Goal: Task Accomplishment & Management: Use online tool/utility

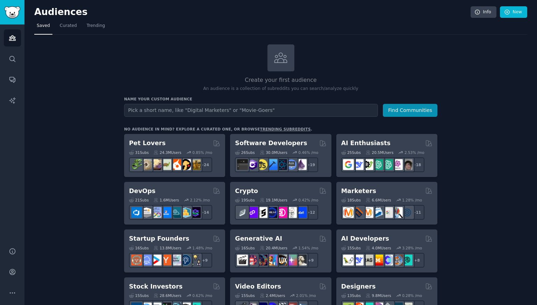
click at [194, 109] on input "text" at bounding box center [251, 110] width 254 height 13
click at [383, 104] on button "Find Communities" at bounding box center [410, 110] width 55 height 13
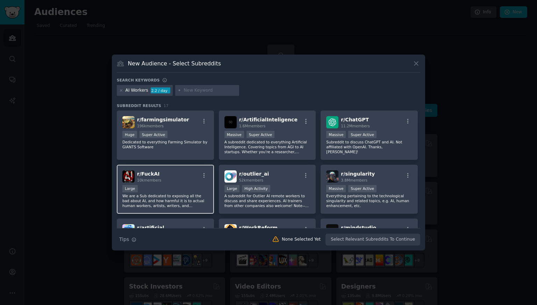
click at [181, 184] on div "r/ FuckAI 10k members Large We are a Sub dedicated to exposing all the bad abou…" at bounding box center [165, 189] width 97 height 49
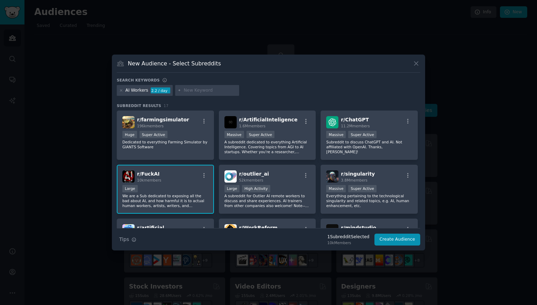
click at [152, 181] on span "10k members" at bounding box center [149, 180] width 24 height 4
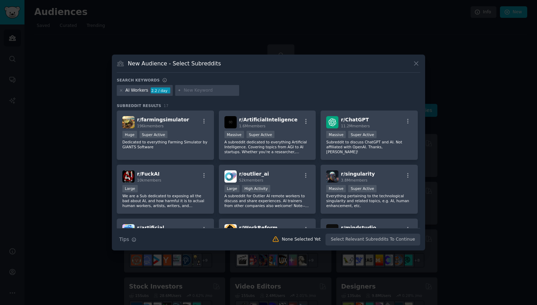
click at [91, 139] on div at bounding box center [268, 152] width 537 height 305
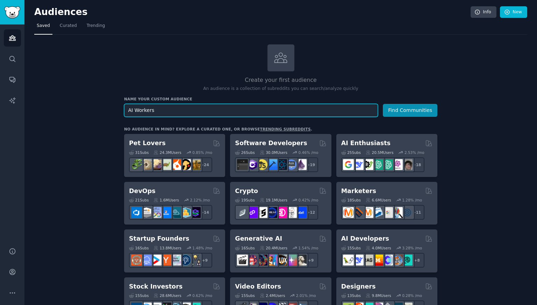
click at [372, 106] on input "AI Workers" at bounding box center [251, 110] width 254 height 13
type input "Automation"
click at [383, 104] on button "Find Communities" at bounding box center [410, 110] width 55 height 13
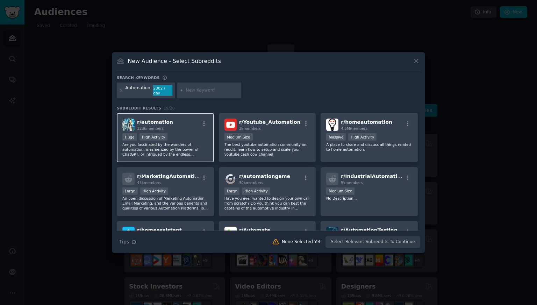
click at [188, 136] on div "Huge High Activity" at bounding box center [165, 137] width 86 height 9
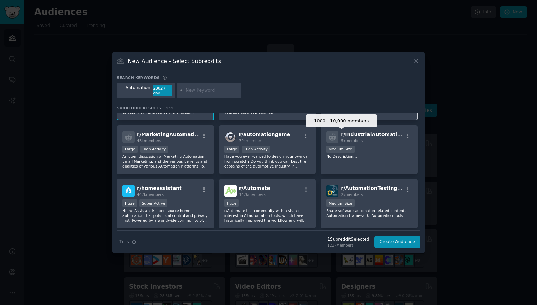
scroll to position [51, 0]
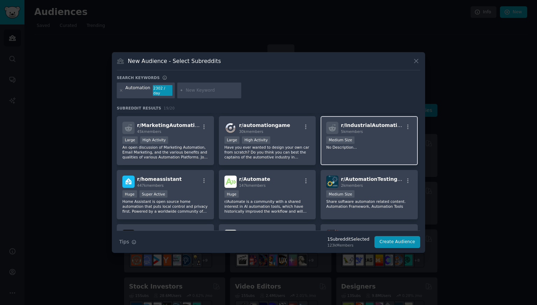
click at [376, 156] on div "r/ IndustrialAutomation 5k members 1000 - 10,000 members Medium Size No Descrip…" at bounding box center [369, 140] width 97 height 49
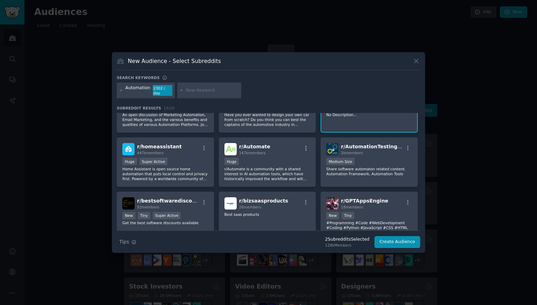
scroll to position [84, 0]
click at [267, 166] on p "r/Automate is a community with a shared interest in AI automation tools, which …" at bounding box center [267, 173] width 86 height 15
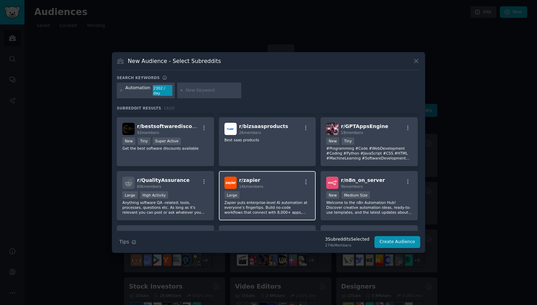
scroll to position [207, 0]
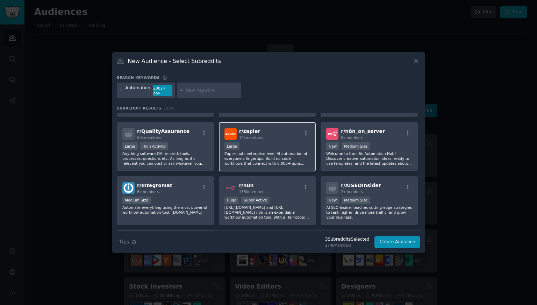
click at [262, 142] on div "Large" at bounding box center [267, 146] width 86 height 9
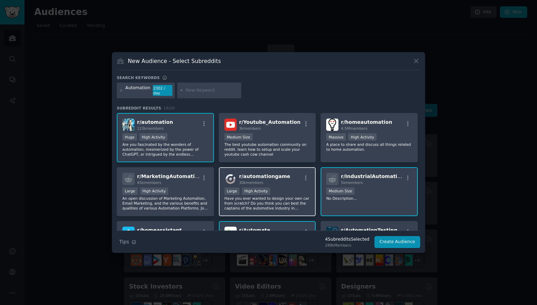
scroll to position [0, 0]
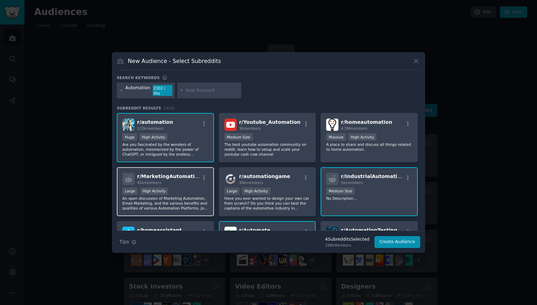
click at [177, 196] on p "An open discussion of Marketing Automation, Email Marketing, and the various be…" at bounding box center [165, 203] width 86 height 15
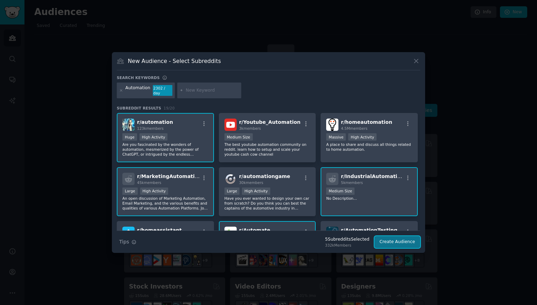
click at [391, 239] on button "Create Audience" at bounding box center [397, 242] width 46 height 12
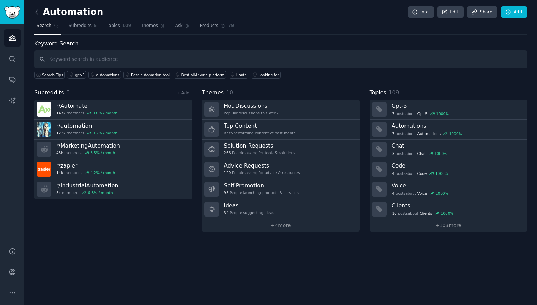
click at [72, 12] on h2 "Automation" at bounding box center [68, 12] width 69 height 11
click at [110, 37] on div "Automation Info Edit Share Add Search Subreddits 5 Topics 109 Themes Ask Produc…" at bounding box center [280, 121] width 493 height 222
click at [35, 9] on icon at bounding box center [36, 11] width 7 height 7
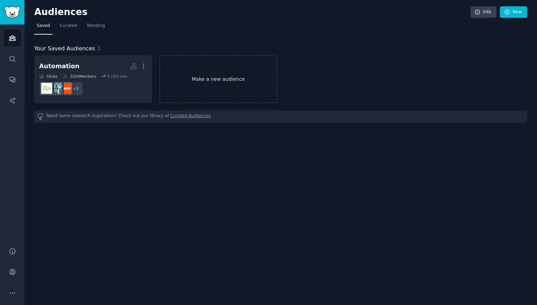
click at [260, 72] on link "Make a new audience" at bounding box center [218, 79] width 118 height 48
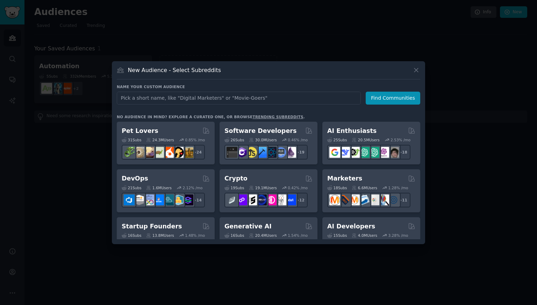
click at [294, 30] on div at bounding box center [268, 152] width 537 height 305
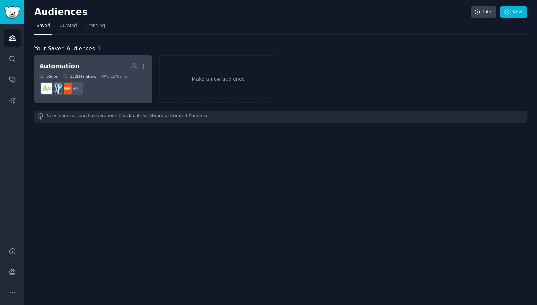
click at [91, 77] on div "332k Members" at bounding box center [80, 76] width 34 height 5
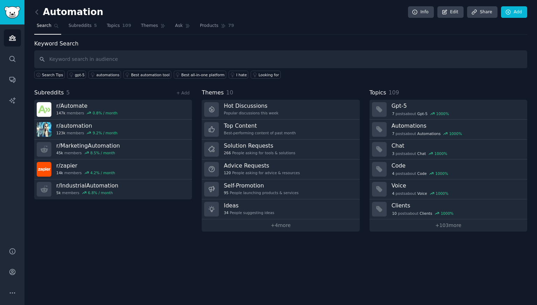
click at [515, 17] on div "Automation Info Edit Share Add" at bounding box center [280, 13] width 493 height 14
click at [519, 12] on link "Add" at bounding box center [514, 12] width 26 height 12
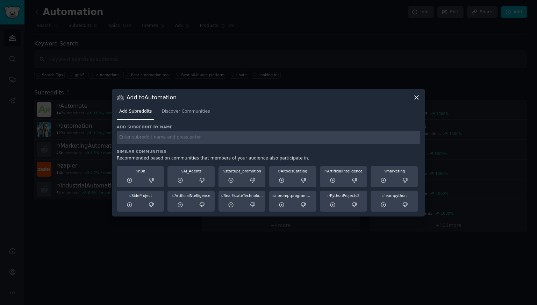
click at [413, 92] on div "Add to Automation Add Subreddits Discover Communities Add subreddit by name Sim…" at bounding box center [268, 153] width 313 height 128
click at [415, 94] on icon at bounding box center [416, 97] width 7 height 7
